Goal: Transaction & Acquisition: Purchase product/service

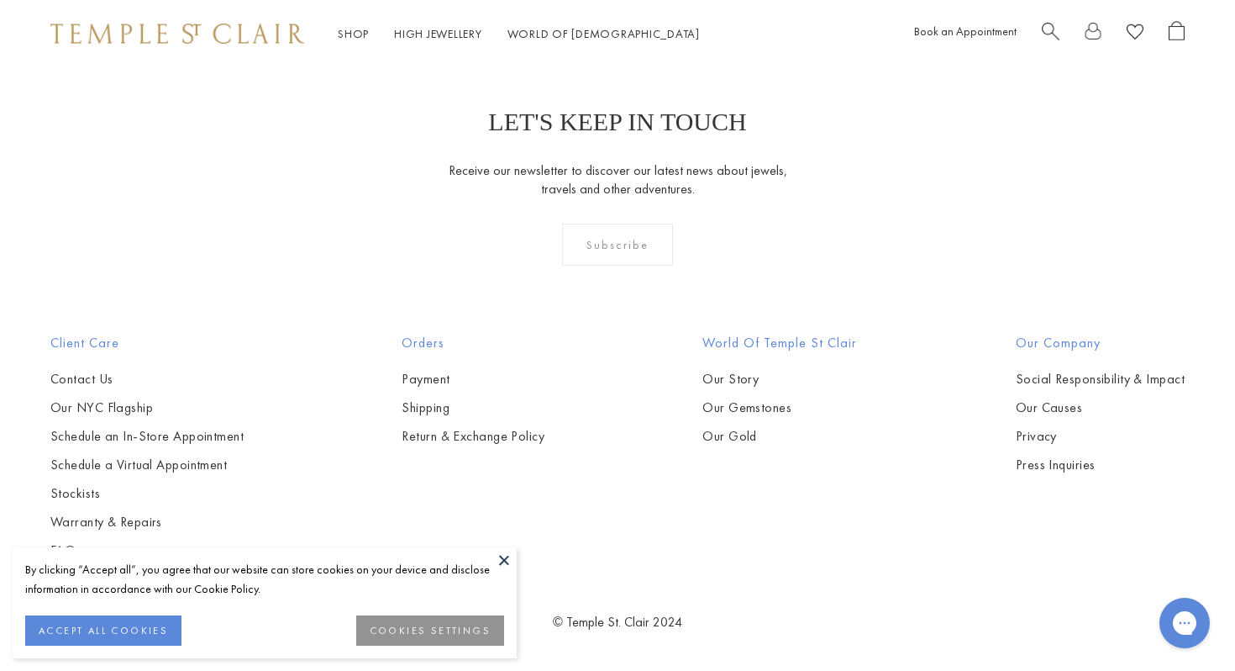
scroll to position [7549, 0]
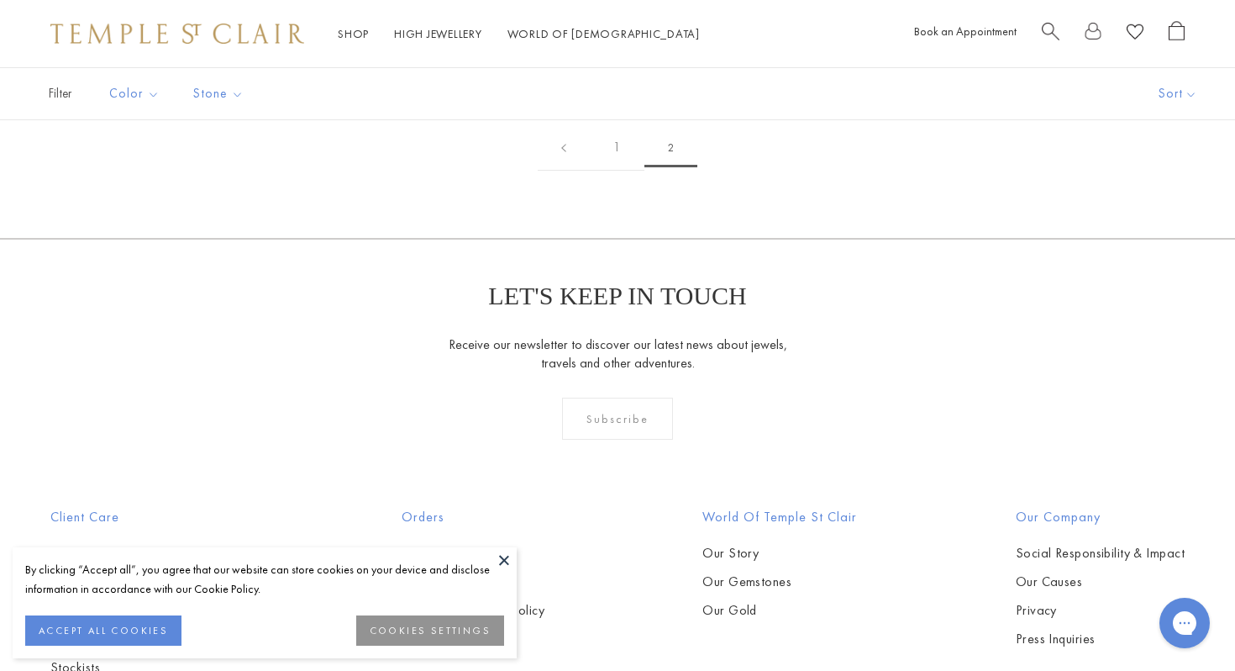
scroll to position [1122, 0]
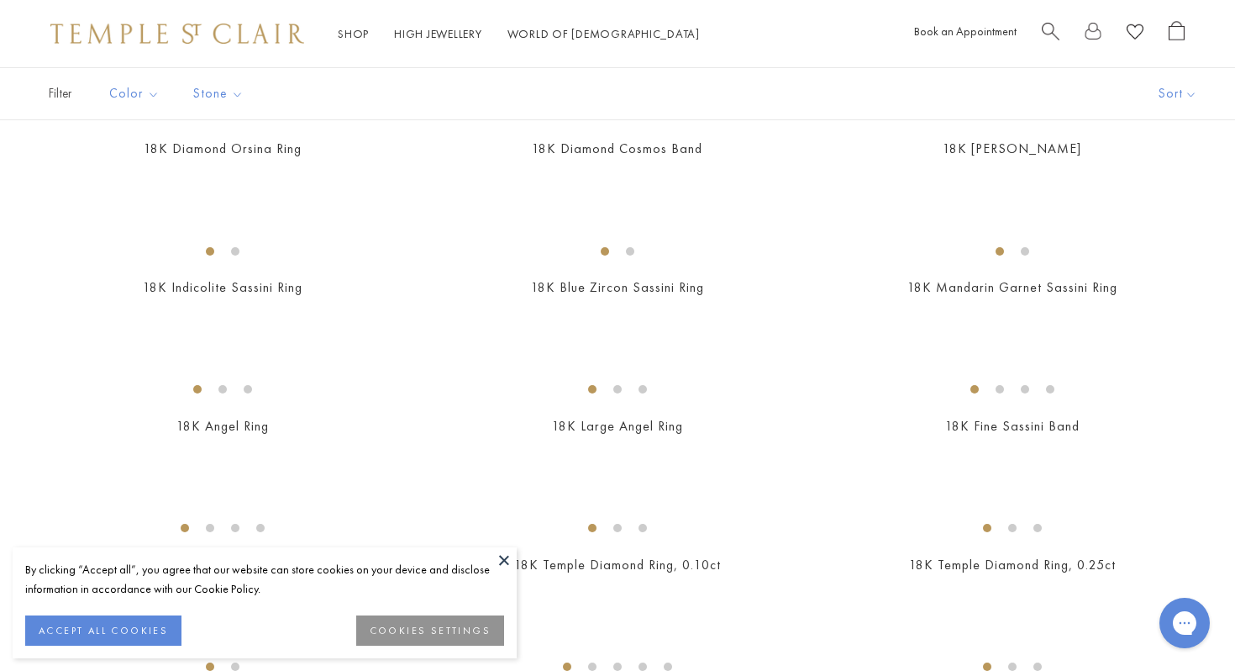
scroll to position [612, 0]
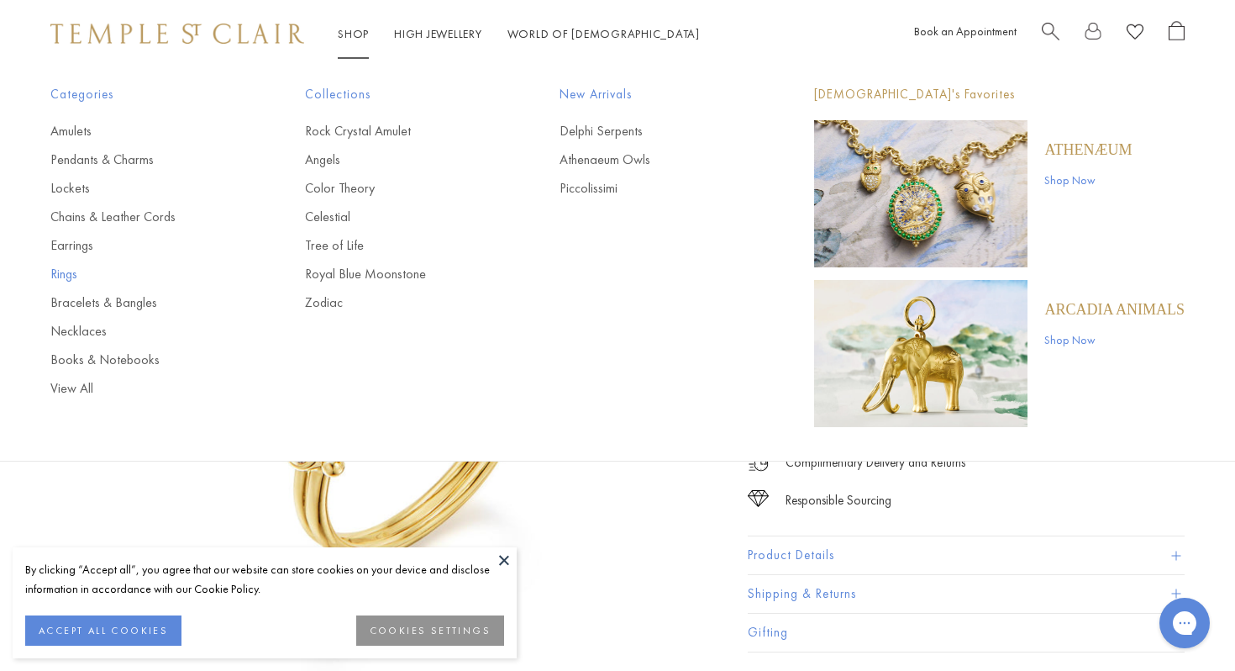
click at [70, 276] on link "Rings" at bounding box center [143, 274] width 187 height 18
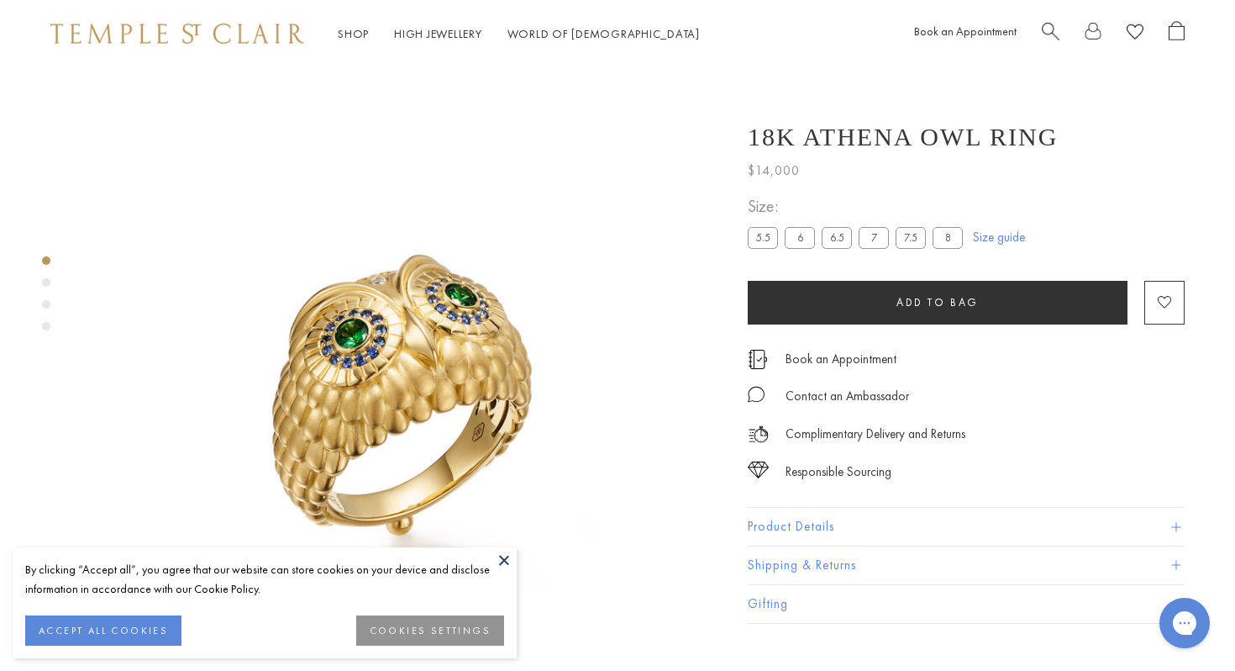
click at [939, 242] on label "8" at bounding box center [948, 237] width 30 height 21
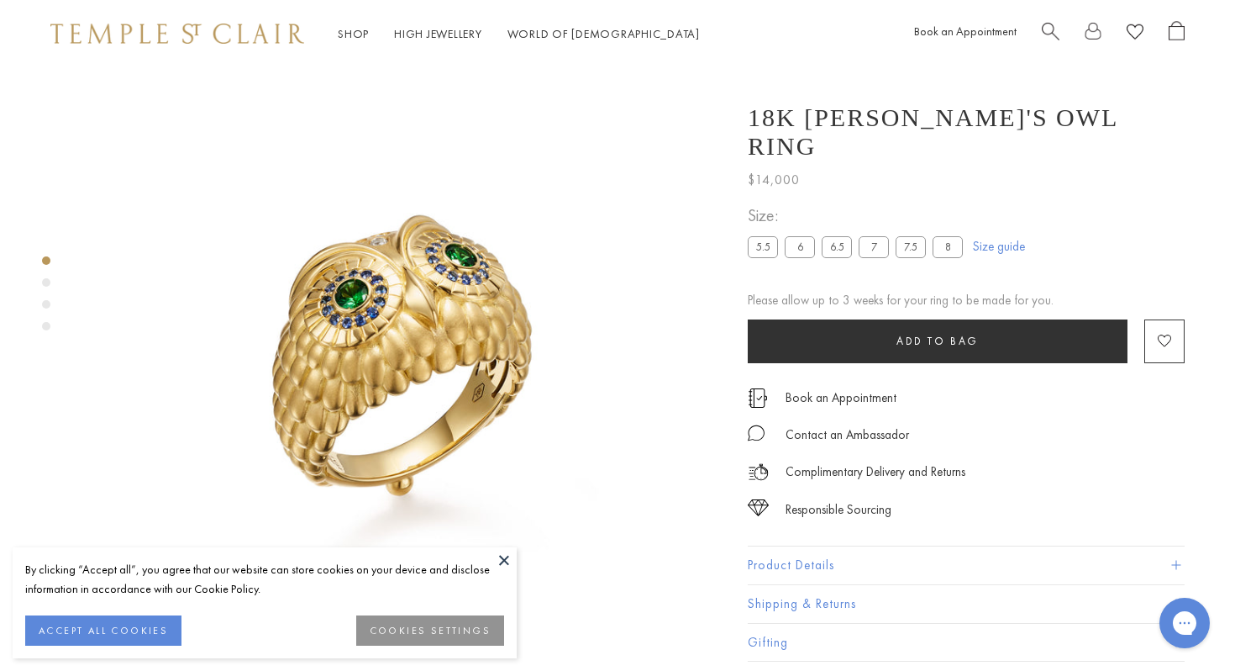
scroll to position [67, 0]
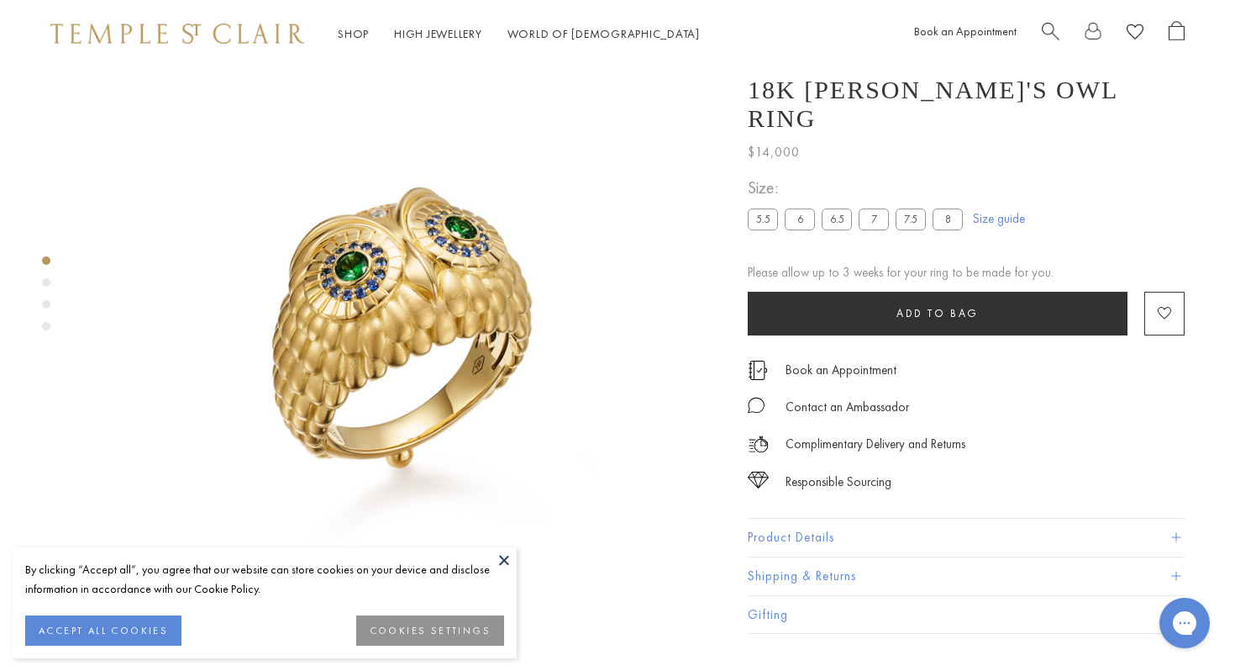
click at [900, 230] on label "7.5" at bounding box center [911, 219] width 30 height 21
click at [909, 230] on label "7.5" at bounding box center [911, 219] width 30 height 21
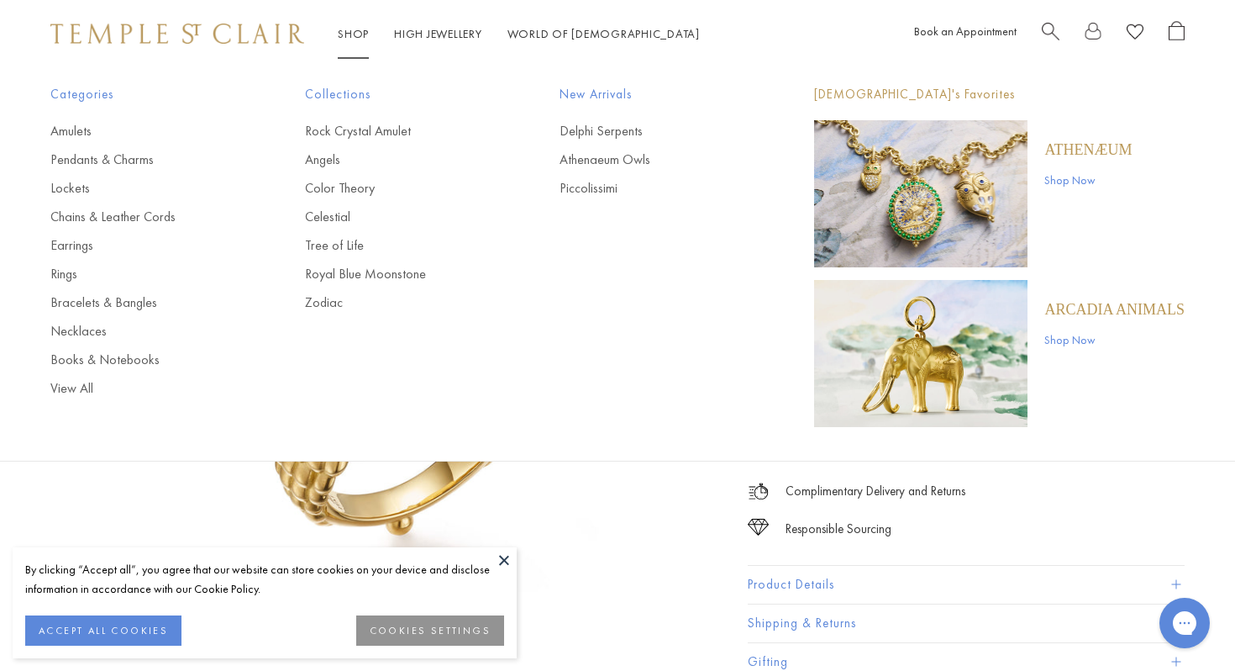
click at [972, 182] on img "Main navigation" at bounding box center [920, 193] width 213 height 147
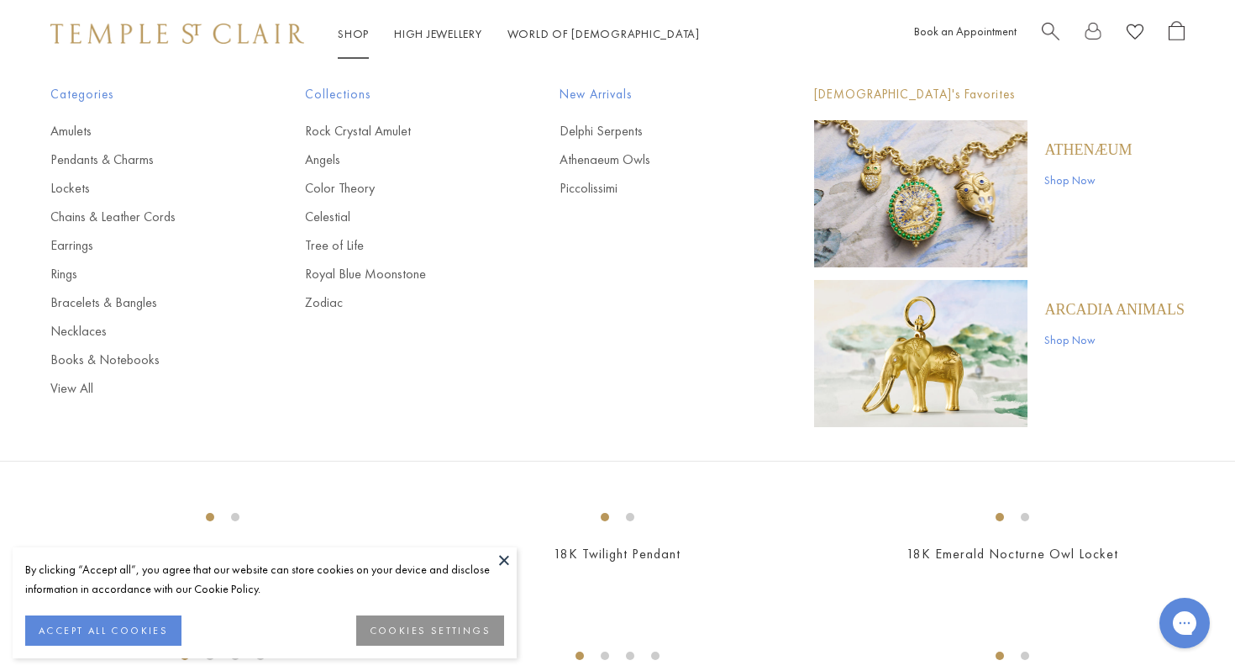
click at [1082, 342] on link "Shop Now" at bounding box center [1115, 339] width 140 height 18
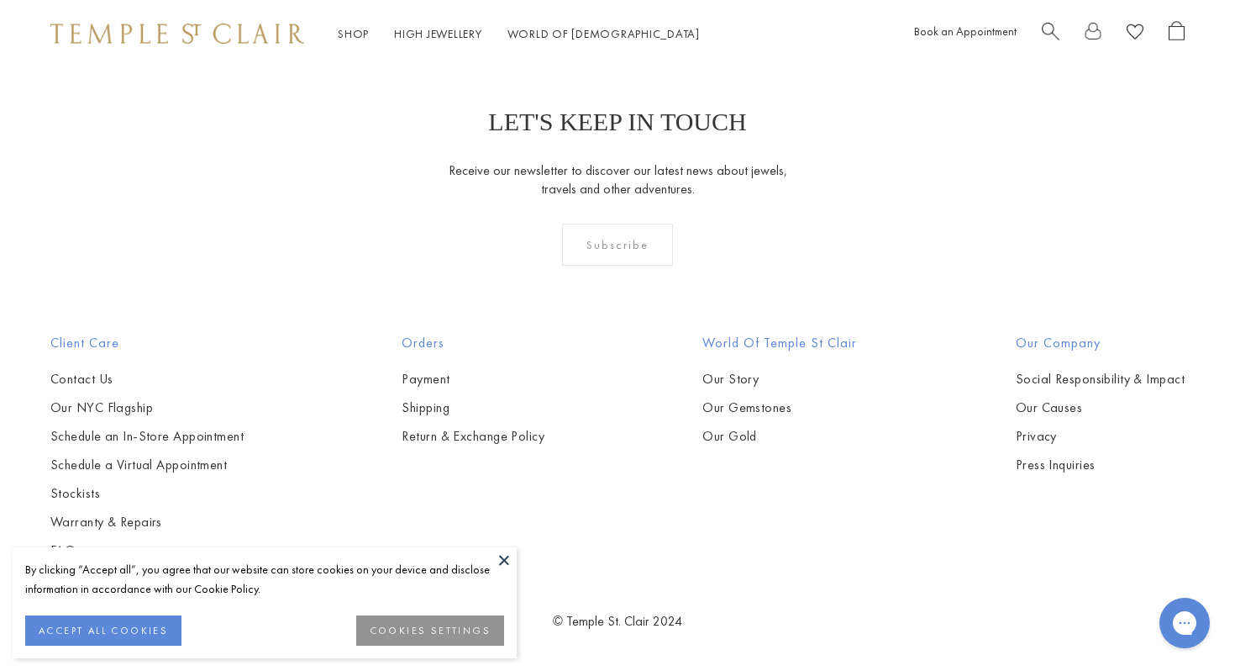
scroll to position [1110, 0]
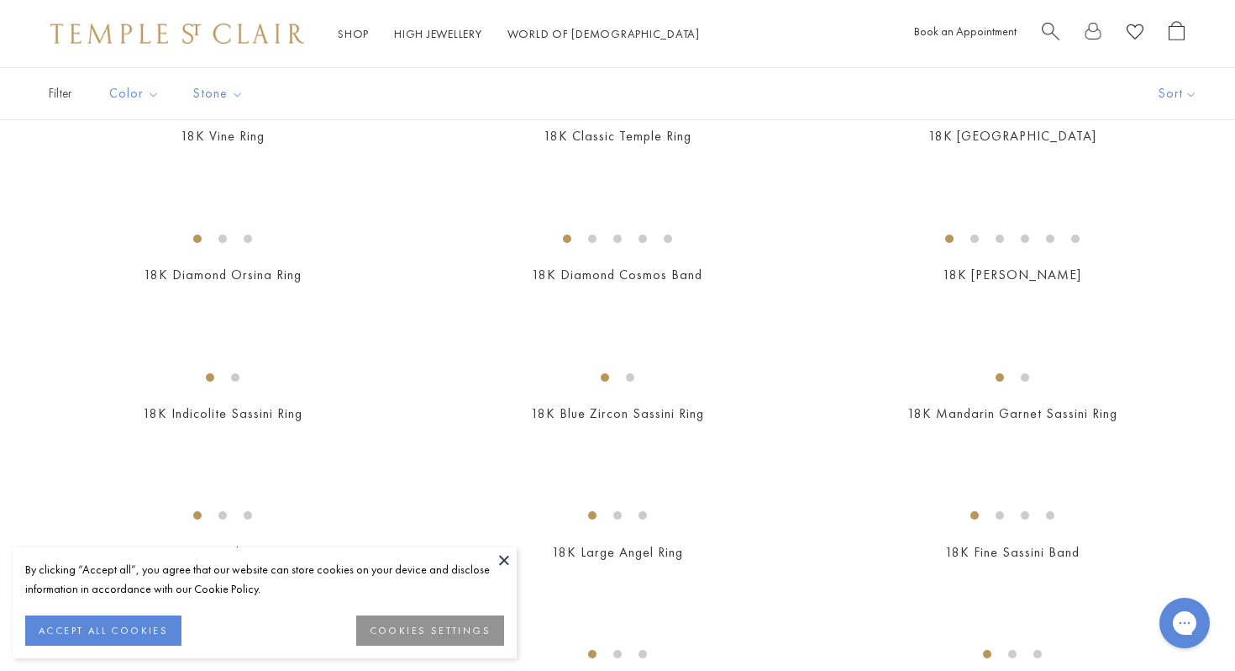
scroll to position [482, 0]
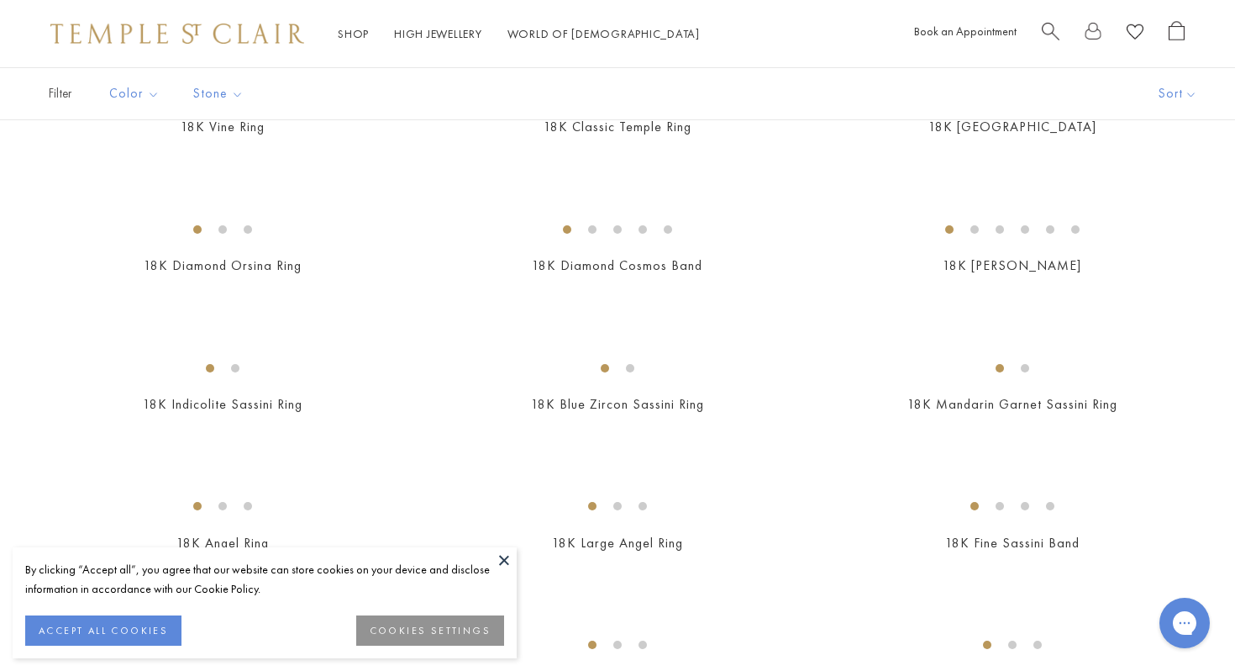
click at [0, 0] on img at bounding box center [0, 0] width 0 height 0
